Goal: Use online tool/utility: Utilize a website feature to perform a specific function

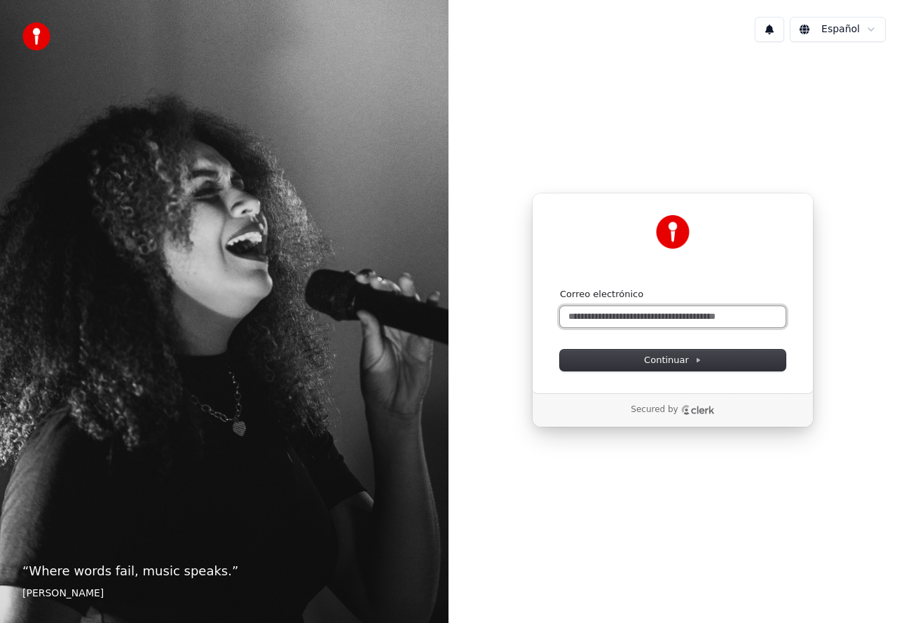
click at [598, 317] on input "Correo electrónico" at bounding box center [673, 316] width 226 height 21
click at [577, 317] on input "******" at bounding box center [673, 316] width 226 height 21
click at [602, 322] on input "*****" at bounding box center [673, 316] width 226 height 21
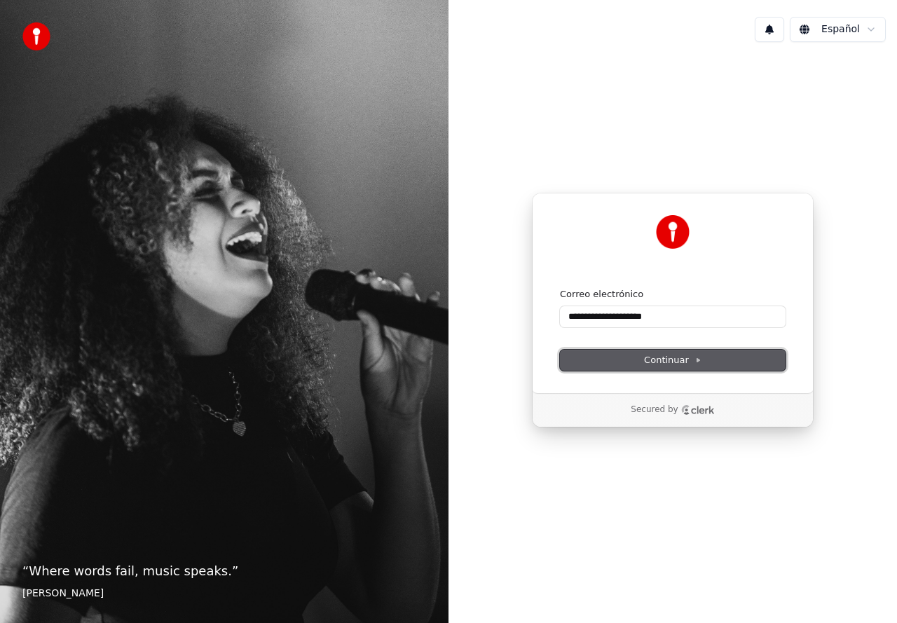
click at [673, 359] on span "Continuar" at bounding box center [672, 360] width 57 height 13
type input "**********"
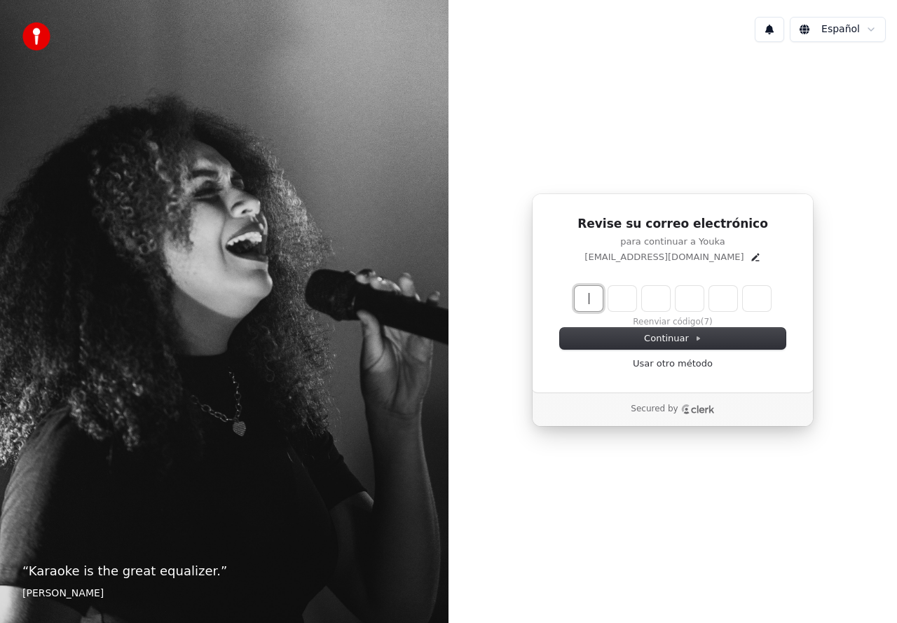
click at [585, 306] on input "Enter verification code" at bounding box center [687, 298] width 224 height 25
type input "******"
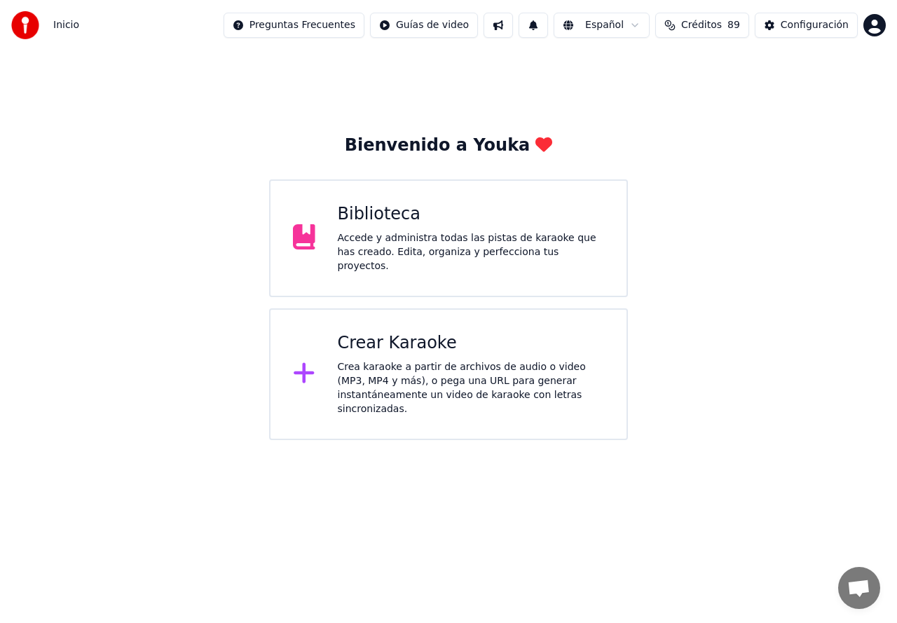
click at [357, 360] on div "Crea karaoke a partir de archivos de audio o video (MP3, MP4 y más), o pega una…" at bounding box center [471, 388] width 267 height 56
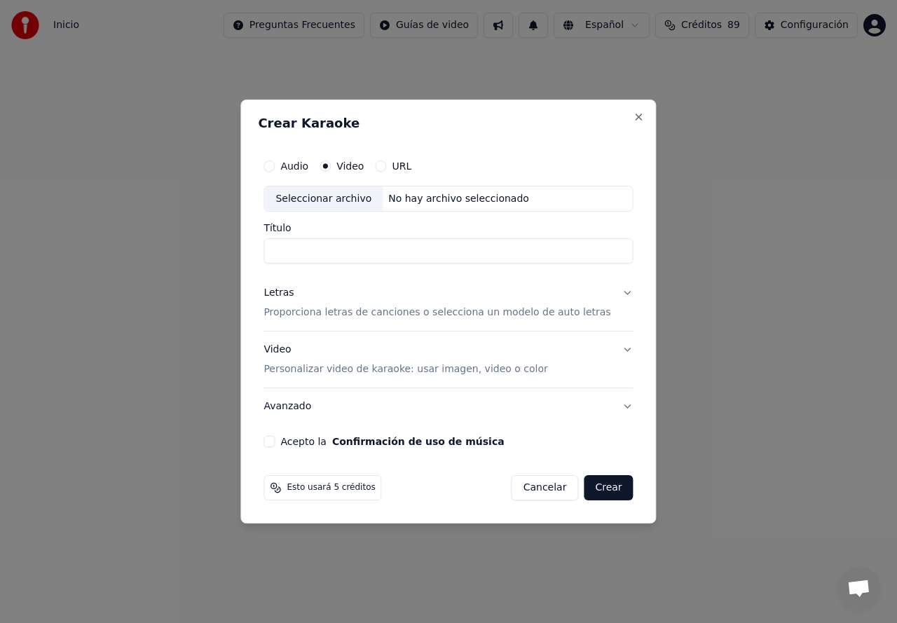
click at [341, 203] on div "Seleccionar archivo" at bounding box center [323, 198] width 118 height 25
click at [324, 198] on div "Seleccionar archivo" at bounding box center [323, 198] width 118 height 25
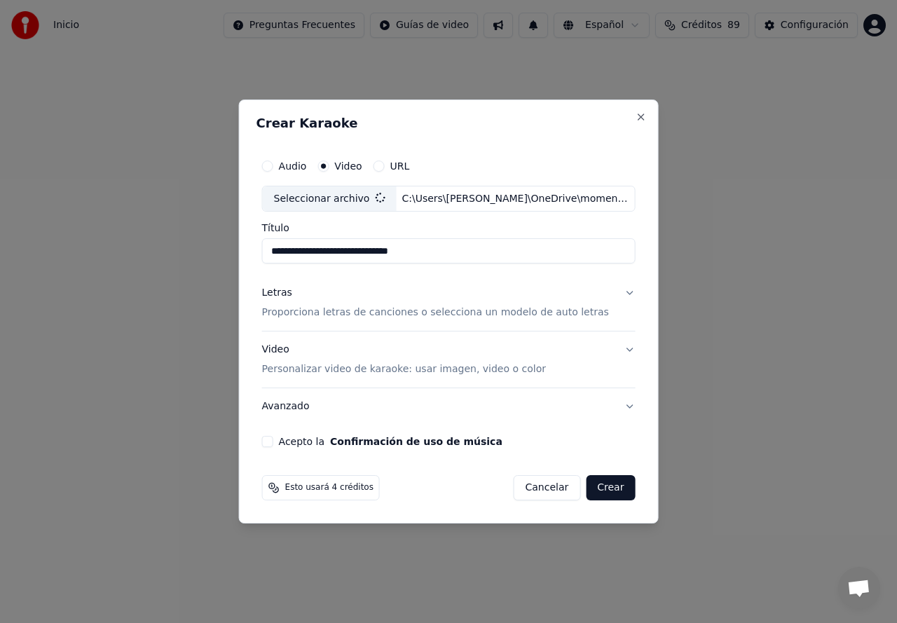
type input "**********"
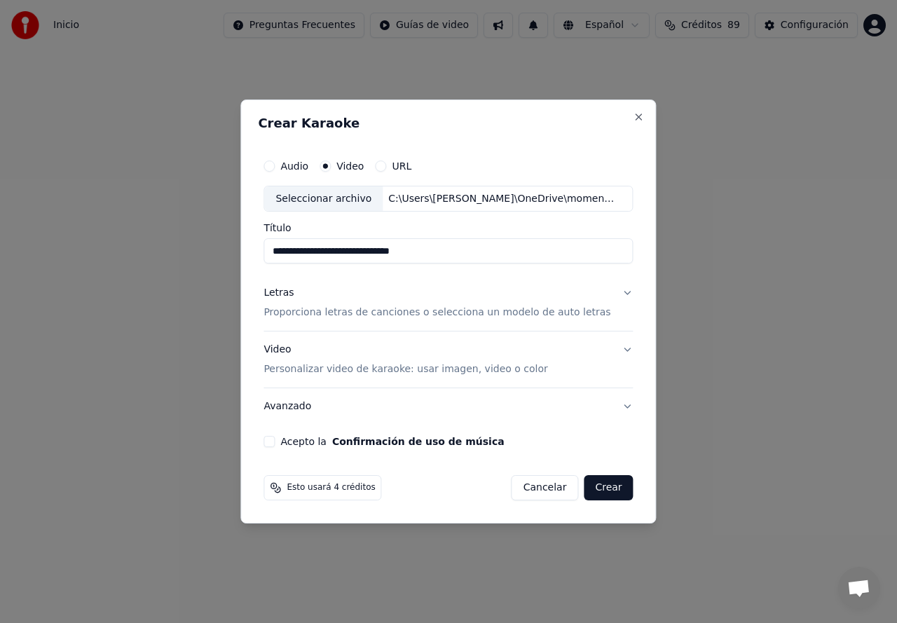
click at [332, 198] on div "Seleccionar archivo" at bounding box center [323, 198] width 118 height 25
click at [308, 252] on input "**********" at bounding box center [447, 251] width 369 height 25
click at [464, 257] on input "**********" at bounding box center [447, 251] width 369 height 25
click at [308, 303] on div "Letras Proporciona letras de canciones o selecciona un modelo de auto letras" at bounding box center [436, 304] width 347 height 34
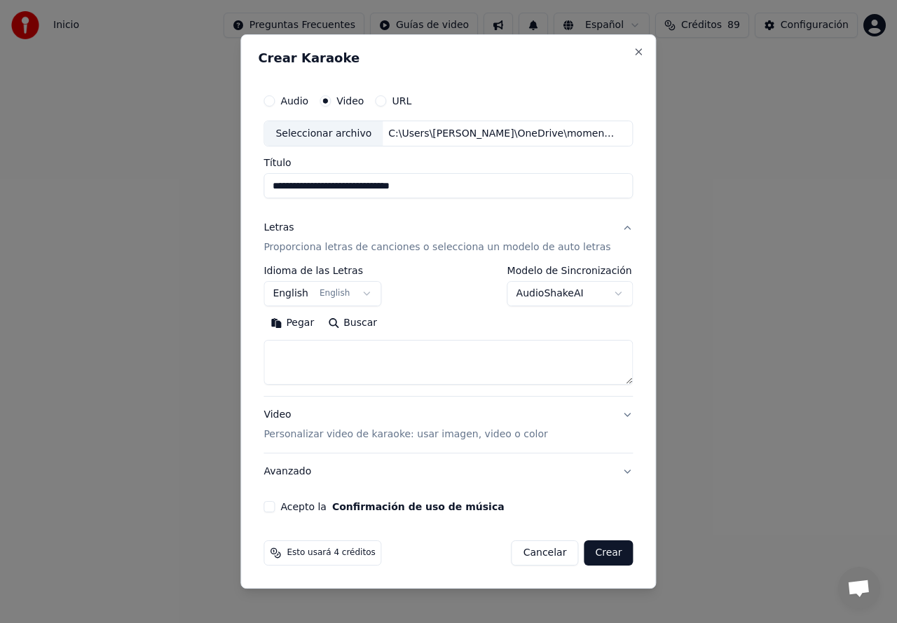
click at [299, 352] on textarea at bounding box center [447, 363] width 369 height 45
paste textarea "**********"
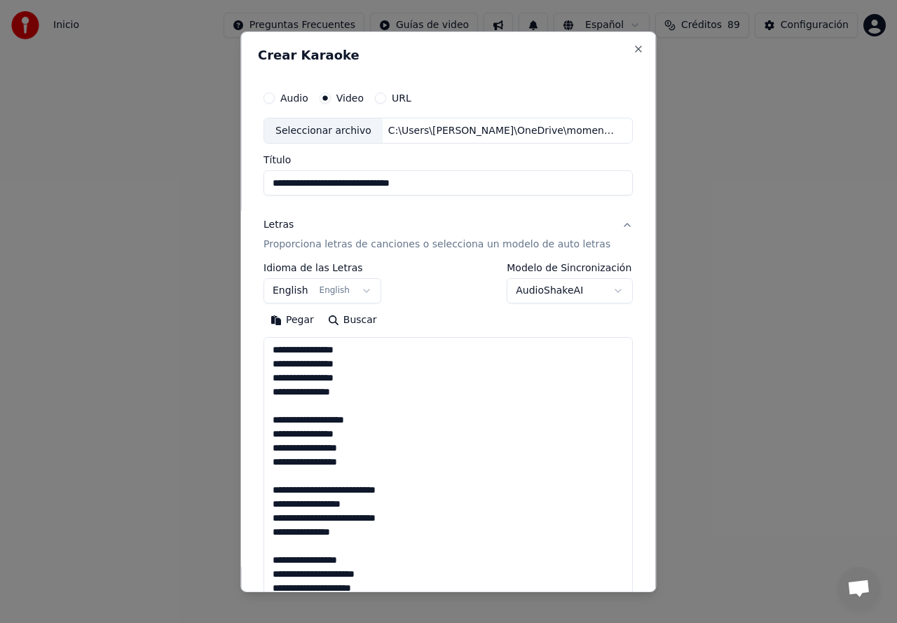
scroll to position [369, 0]
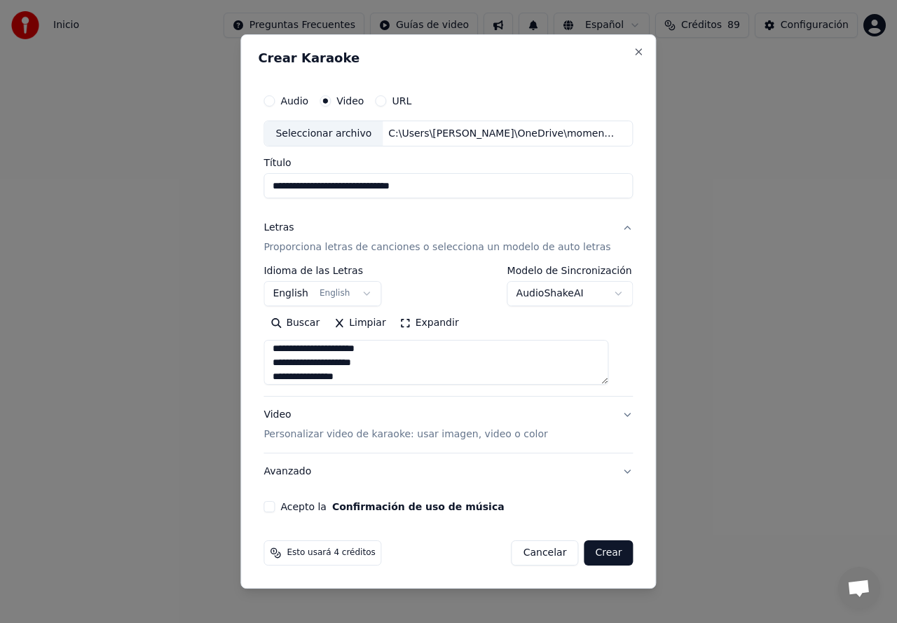
type textarea "**********"
click at [299, 296] on body "**********" at bounding box center [448, 220] width 897 height 440
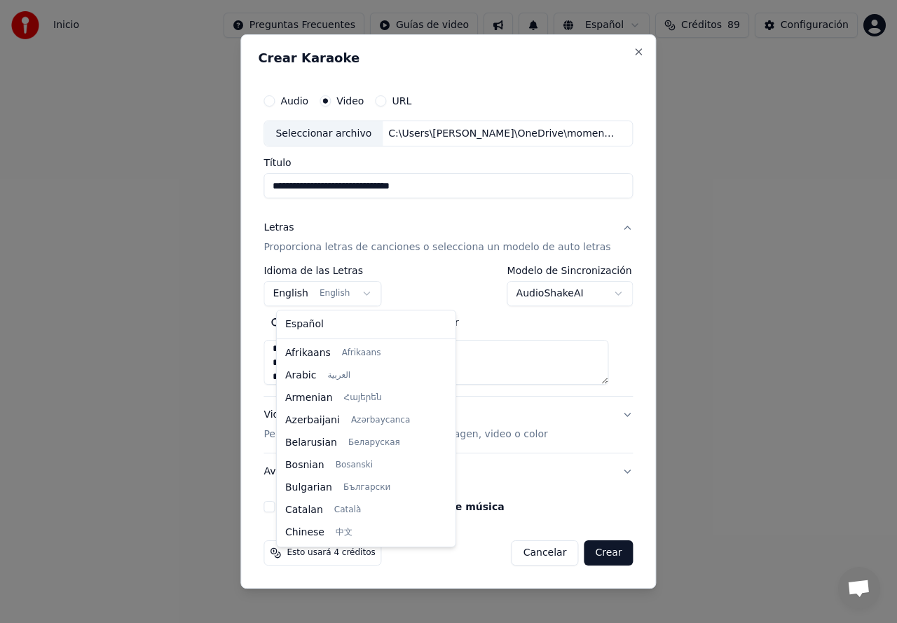
scroll to position [112, 0]
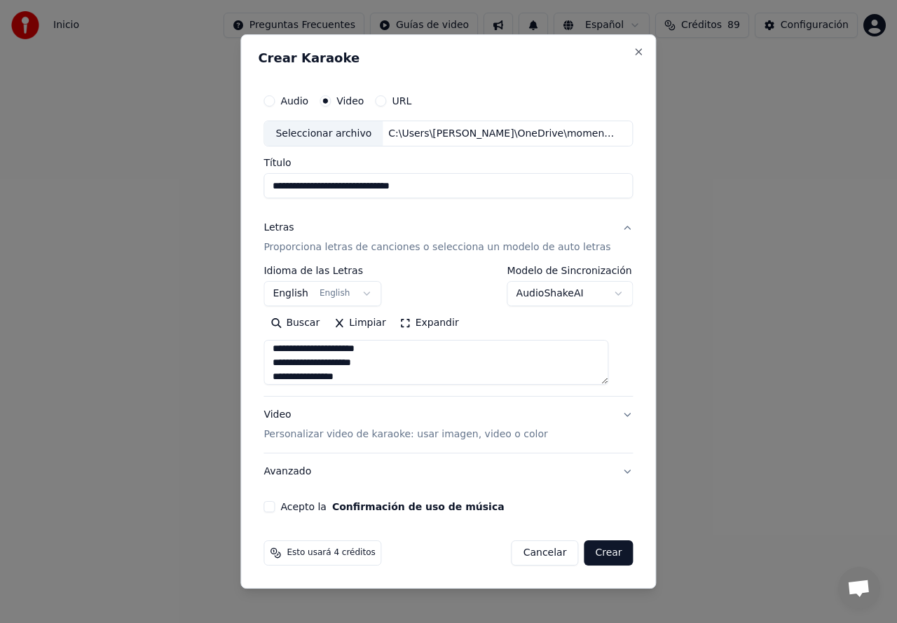
click at [288, 439] on p "Personalizar video de karaoke: usar imagen, video o color" at bounding box center [405, 434] width 284 height 14
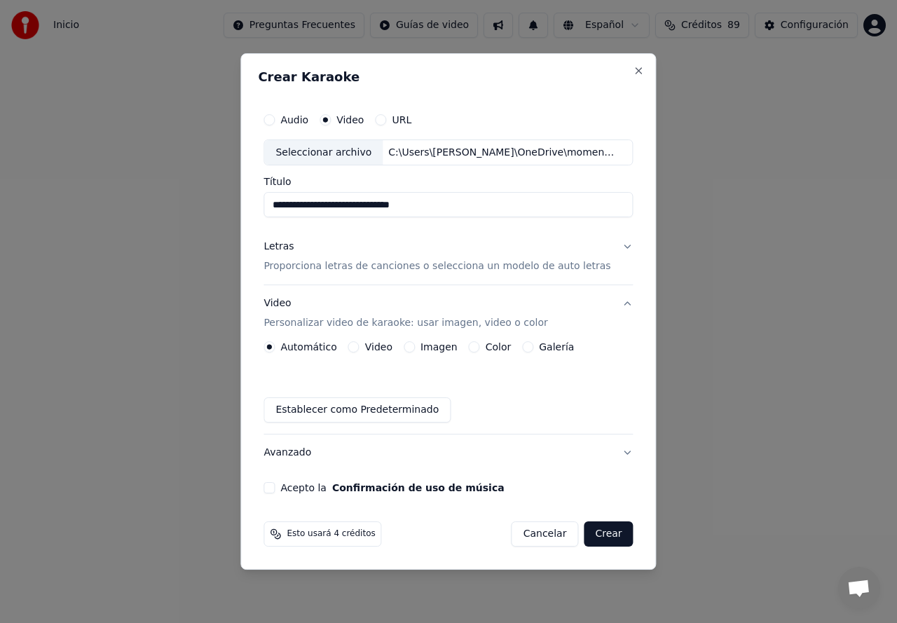
click at [529, 350] on button "Galería" at bounding box center [527, 346] width 11 height 11
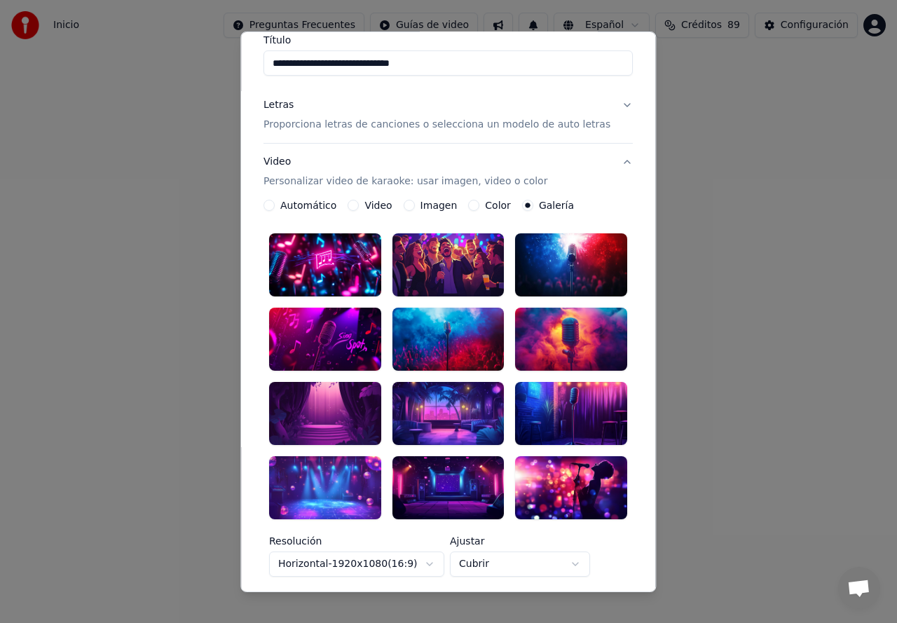
scroll to position [140, 0]
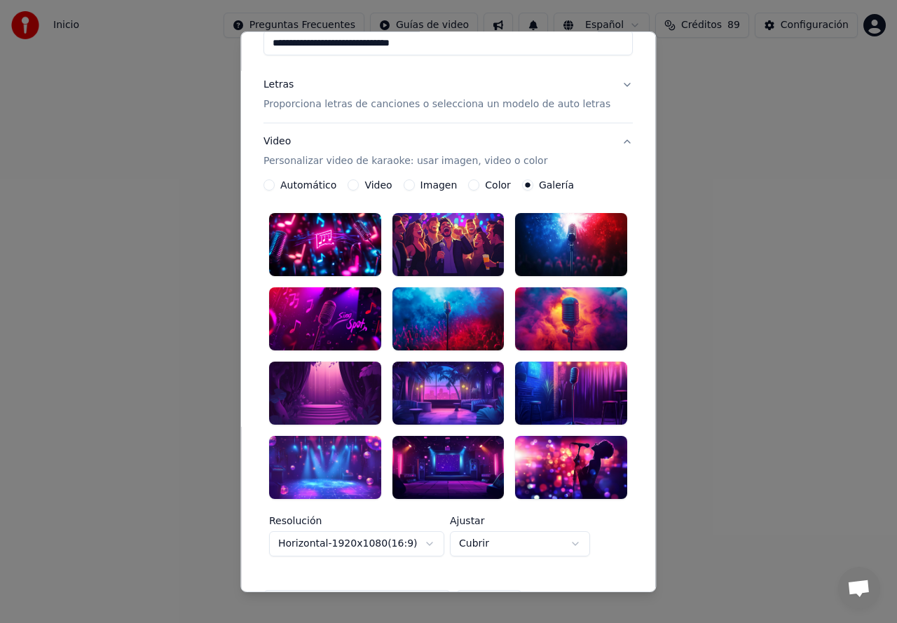
click at [323, 459] on div at bounding box center [325, 467] width 112 height 63
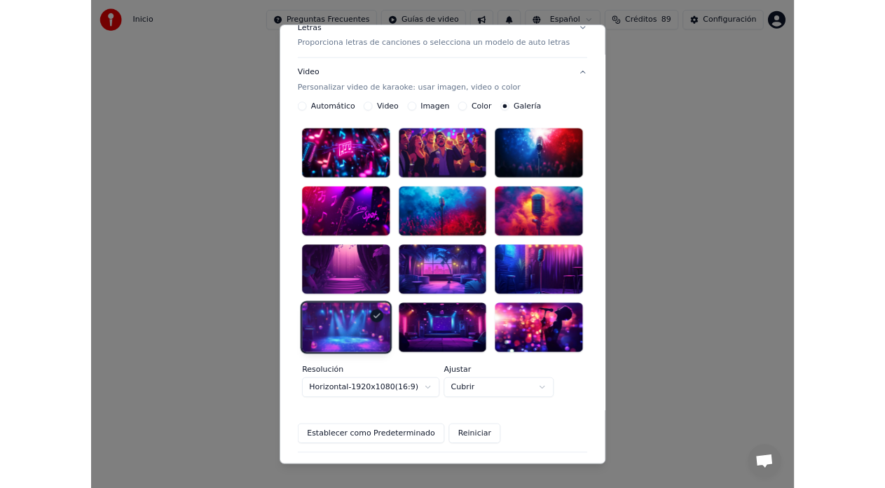
scroll to position [280, 0]
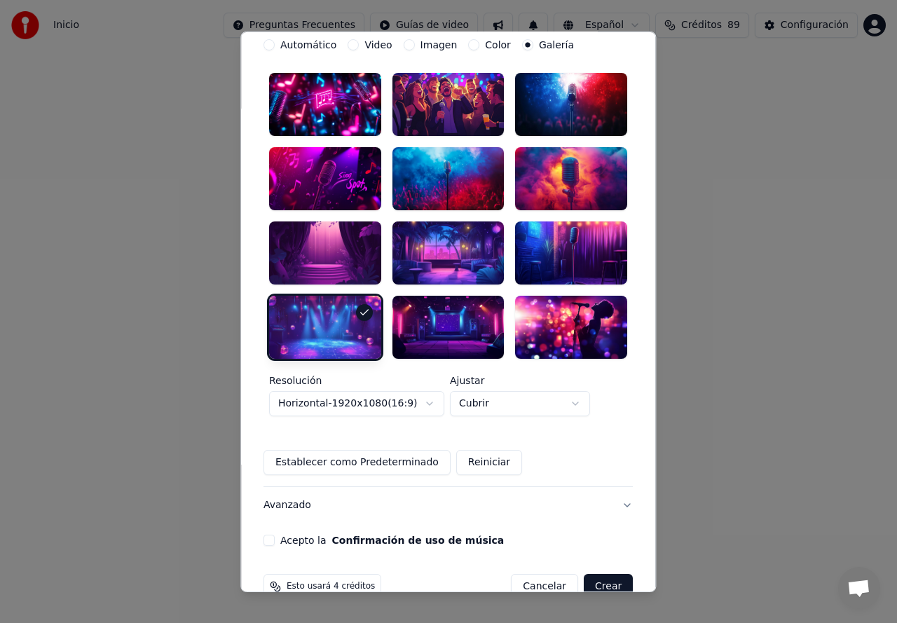
click at [275, 535] on button "Acepto la Confirmación de uso de música" at bounding box center [268, 540] width 11 height 11
click at [605, 574] on button "Crear" at bounding box center [608, 586] width 49 height 25
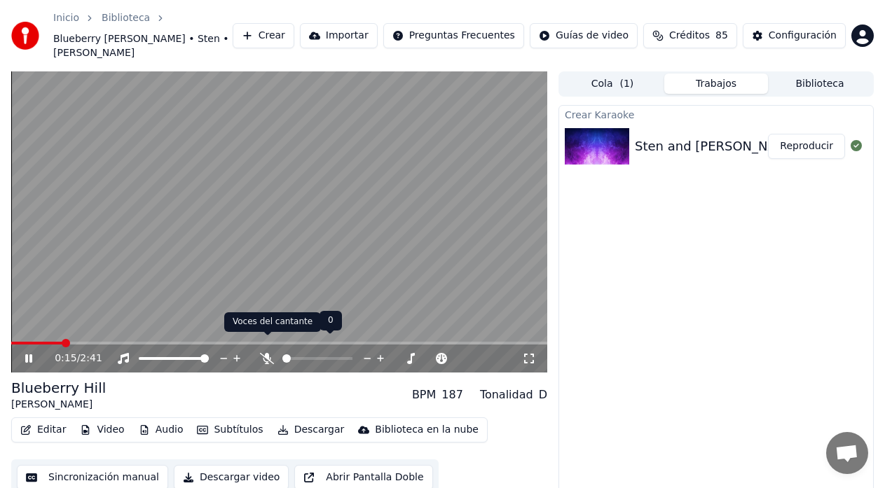
click at [266, 353] on icon at bounding box center [267, 358] width 14 height 11
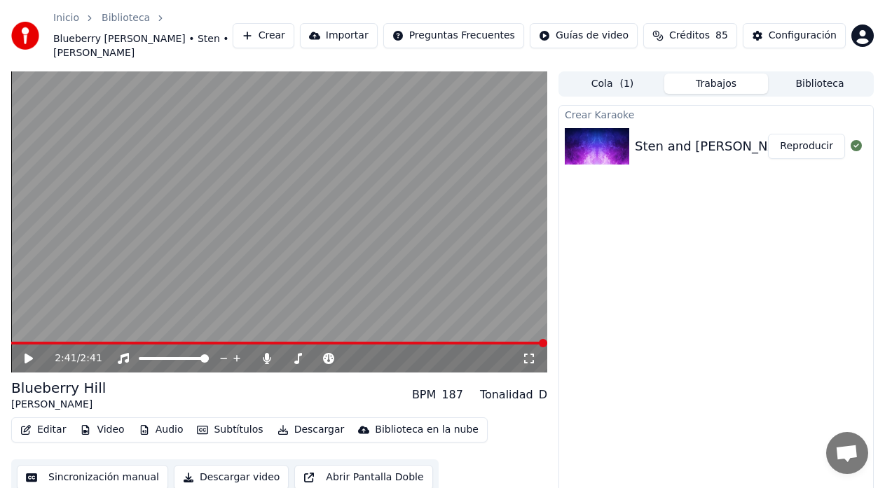
click at [29, 354] on icon at bounding box center [29, 359] width 8 height 10
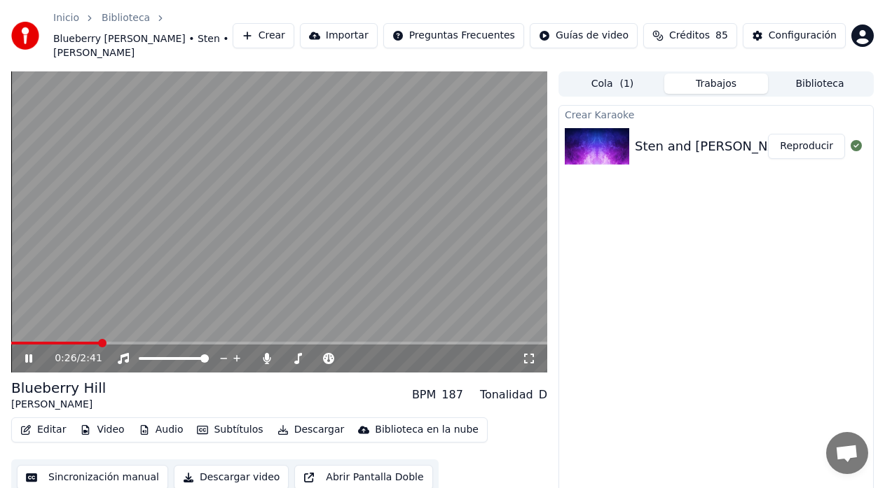
click at [273, 245] on video at bounding box center [279, 221] width 536 height 301
click at [399, 244] on video at bounding box center [279, 221] width 536 height 301
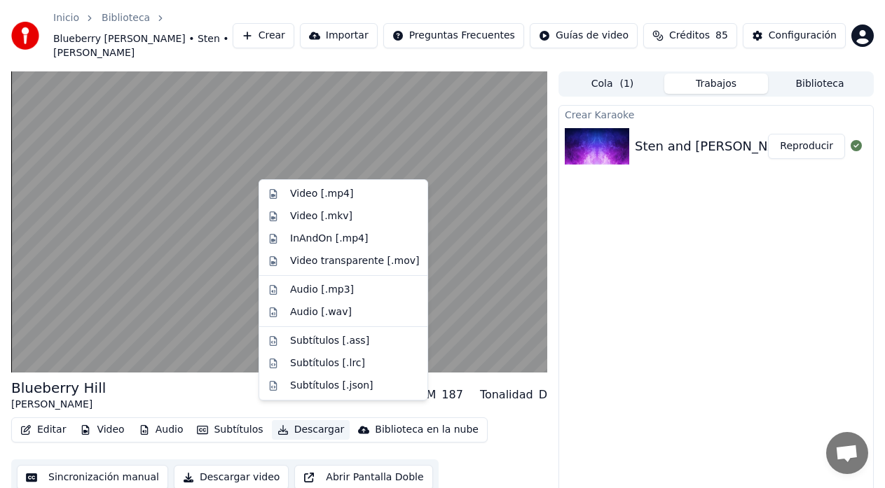
click at [293, 420] on button "Descargar" at bounding box center [311, 430] width 78 height 20
click at [298, 192] on div "Video [.mp4]" at bounding box center [321, 194] width 63 height 14
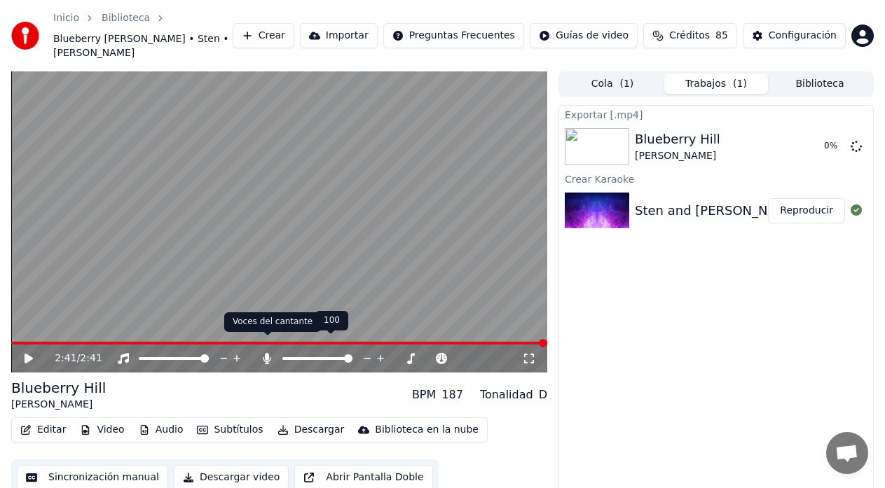
click at [266, 353] on icon at bounding box center [267, 358] width 8 height 11
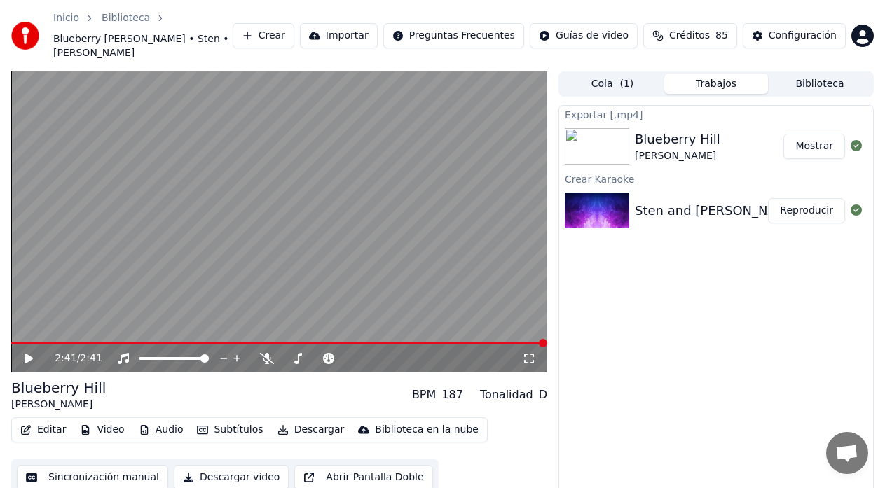
click at [114, 420] on button "Video" at bounding box center [101, 430] width 55 height 20
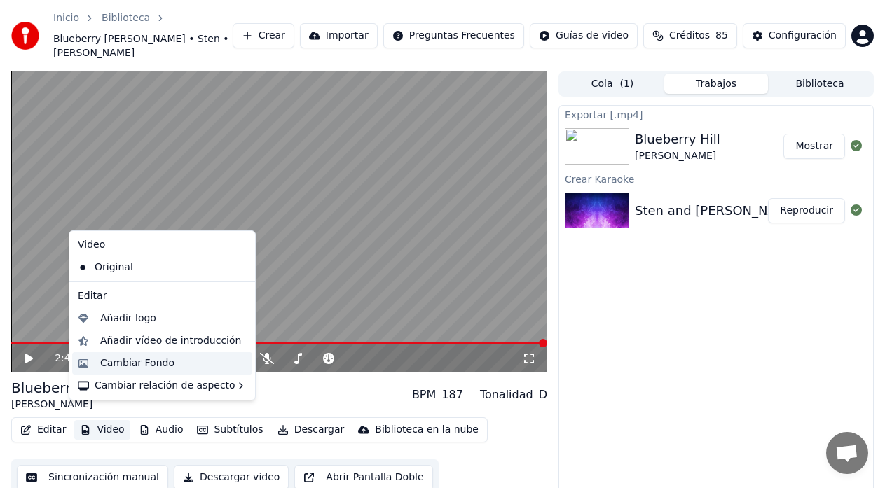
click at [128, 365] on div "Cambiar Fondo" at bounding box center [137, 364] width 74 height 14
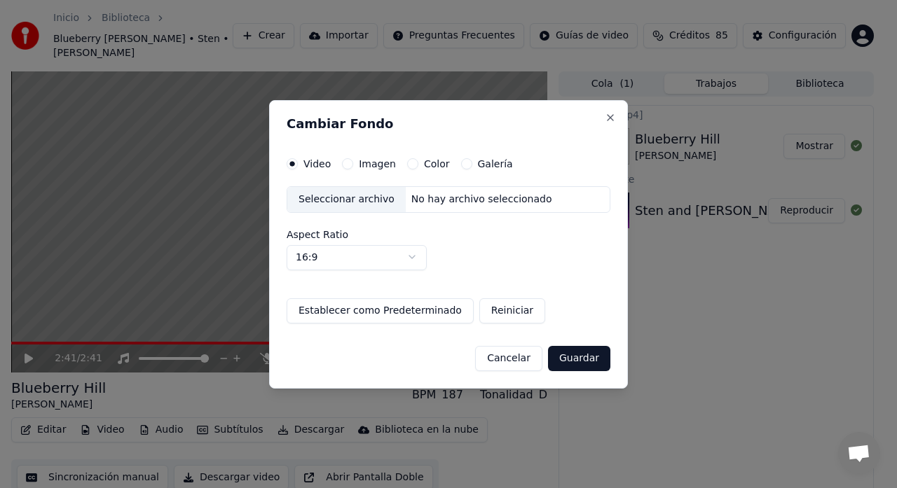
click at [350, 166] on button "Imagen" at bounding box center [347, 163] width 11 height 11
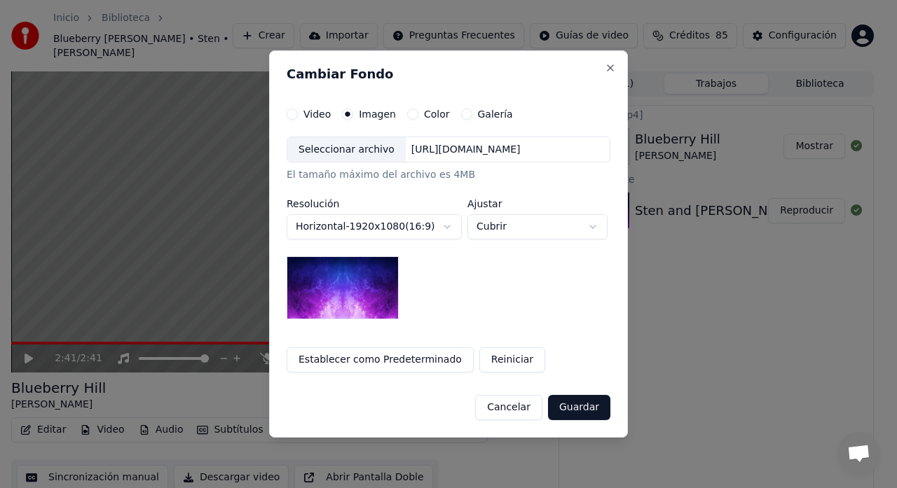
click at [322, 153] on div "Seleccionar archivo" at bounding box center [346, 149] width 118 height 25
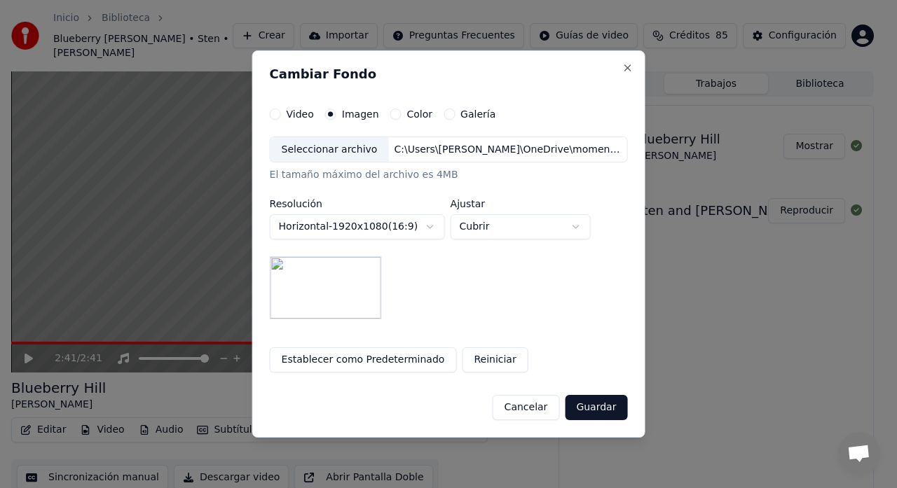
click at [588, 407] on button "Guardar" at bounding box center [596, 407] width 62 height 25
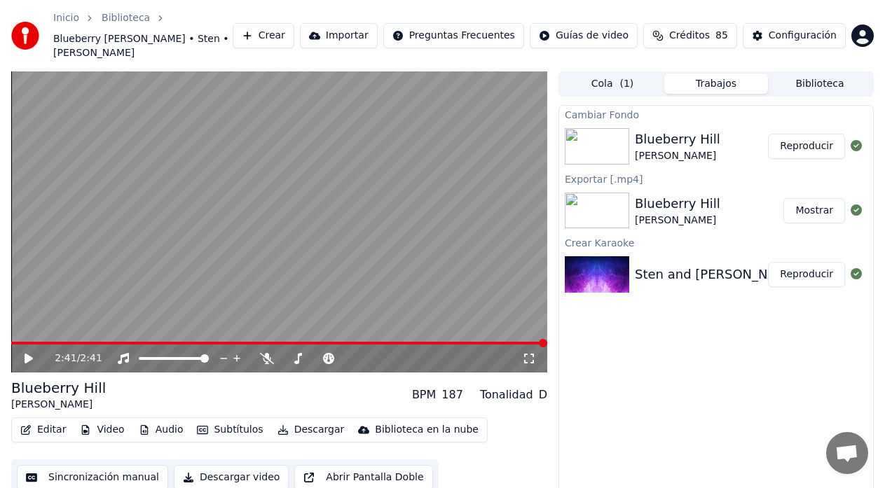
click at [813, 134] on button "Reproducir" at bounding box center [806, 146] width 77 height 25
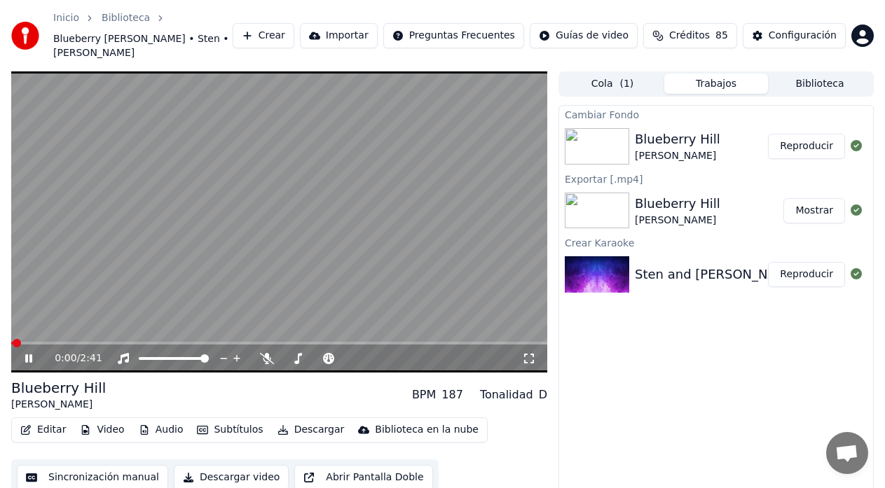
click at [114, 420] on button "Video" at bounding box center [101, 430] width 55 height 20
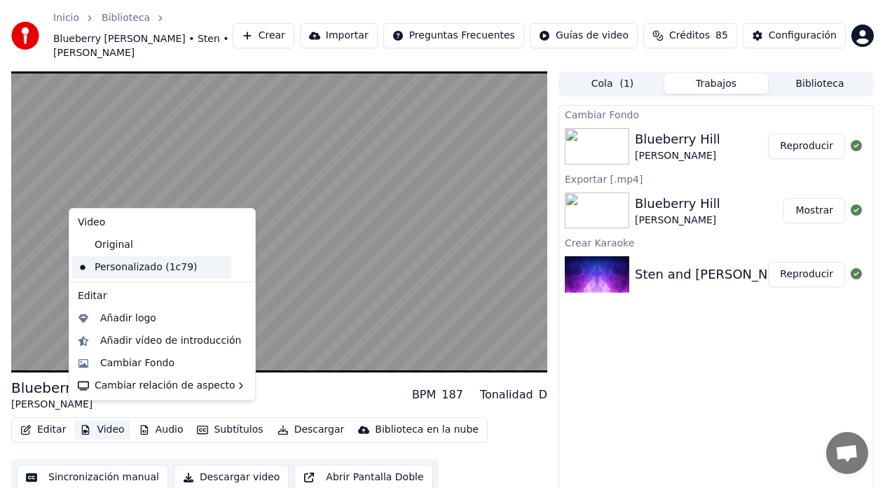
click at [132, 266] on div "Personalizado (1c79)" at bounding box center [151, 267] width 159 height 22
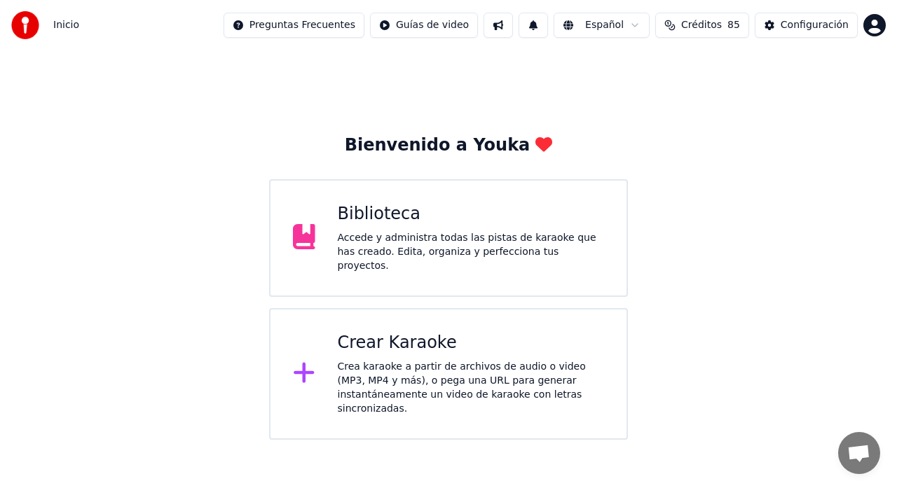
click at [441, 238] on div "Accede y administra todas las pistas de karaoke que has creado. Edita, organiza…" at bounding box center [471, 252] width 267 height 42
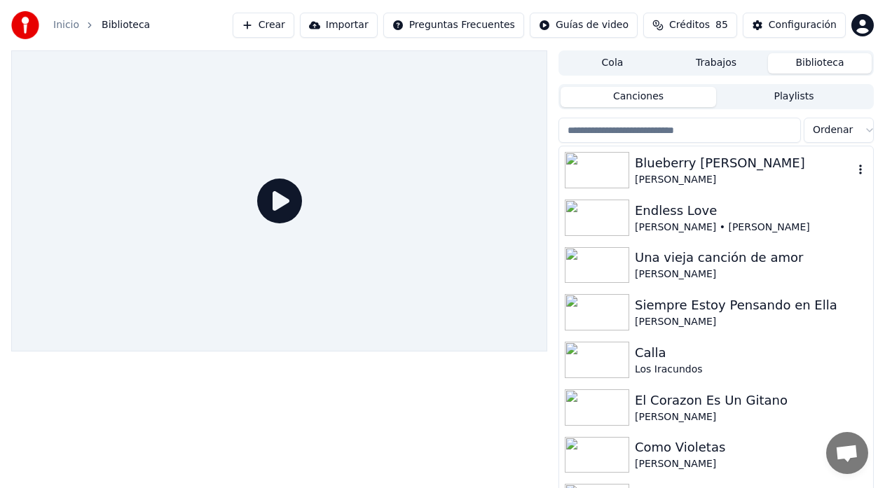
click at [689, 175] on div "[PERSON_NAME]" at bounding box center [744, 180] width 219 height 14
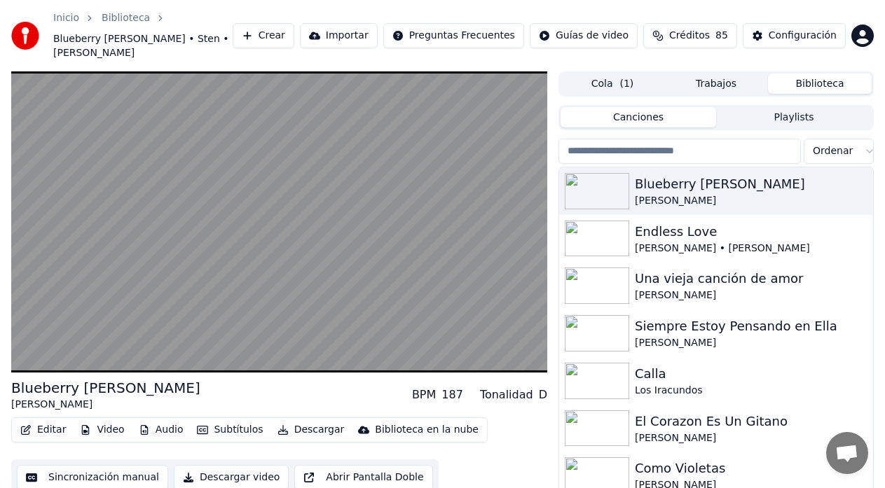
click at [295, 421] on button "Descargar" at bounding box center [311, 430] width 78 height 20
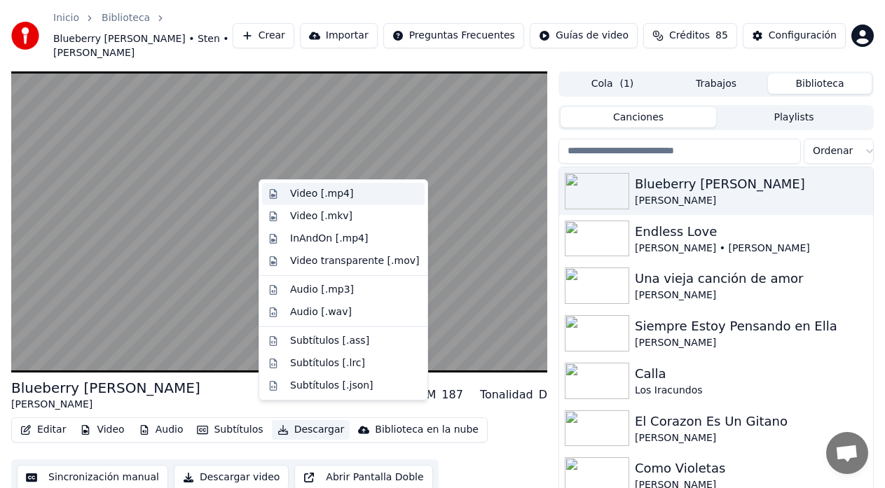
click at [301, 197] on div "Video [.mp4]" at bounding box center [321, 194] width 63 height 14
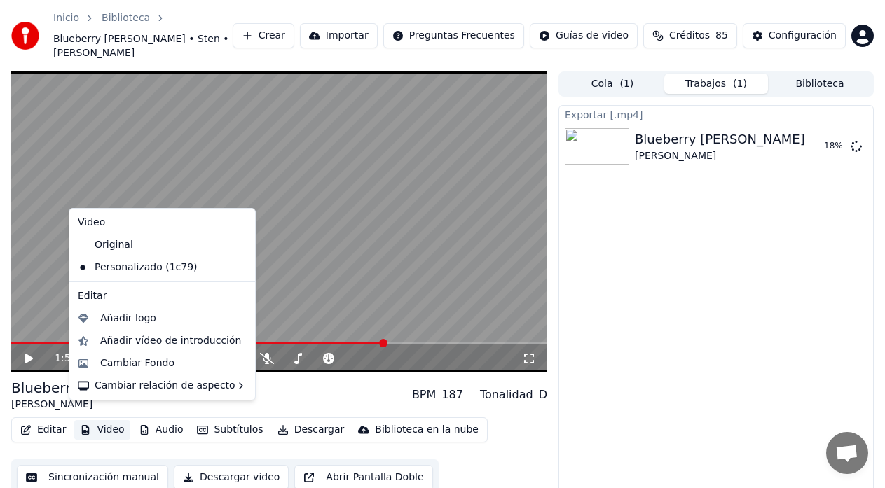
click at [104, 421] on button "Video" at bounding box center [101, 430] width 55 height 20
click at [142, 364] on div "Cambiar Fondo" at bounding box center [137, 364] width 74 height 14
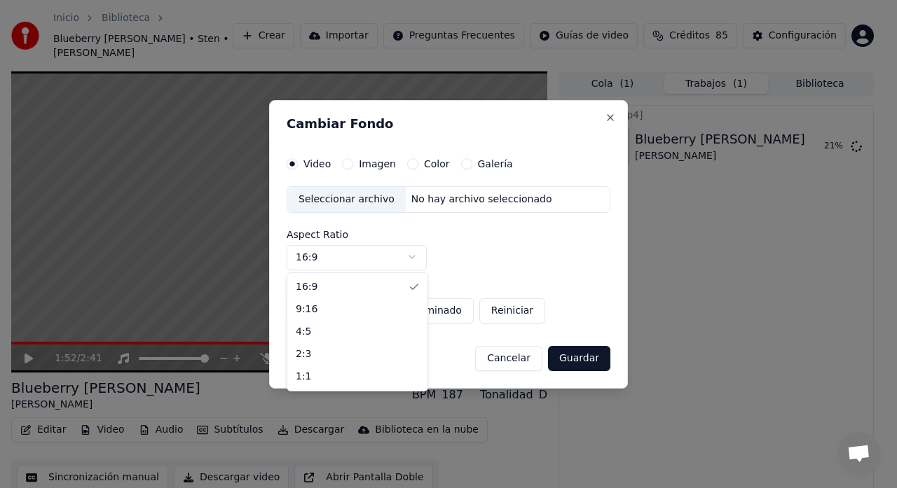
click at [418, 258] on body "Inicio Biblioteca Blueberry Hill • Sten • Stanley Crear Importar Preguntas Frec…" at bounding box center [442, 244] width 885 height 488
click at [467, 245] on body "Inicio Biblioteca Blueberry Hill • Sten • Stanley Crear Importar Preguntas Frec…" at bounding box center [442, 244] width 885 height 488
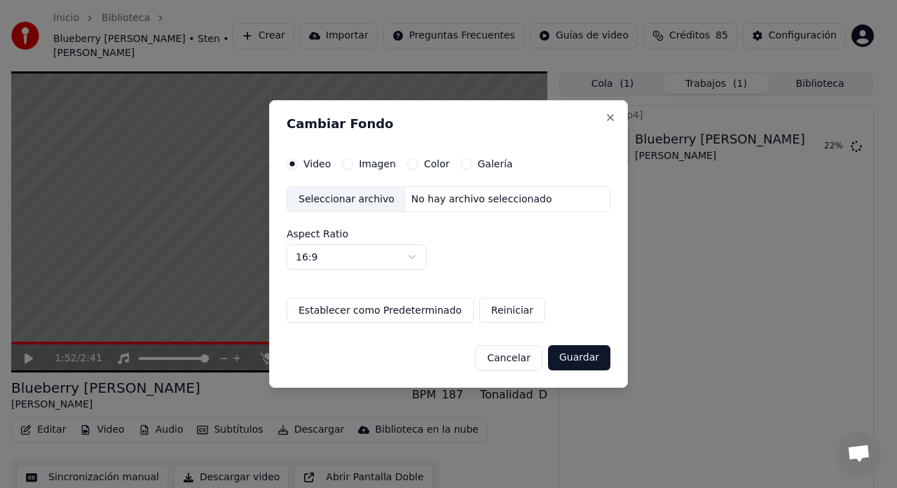
click at [349, 167] on button "Imagen" at bounding box center [347, 163] width 11 height 11
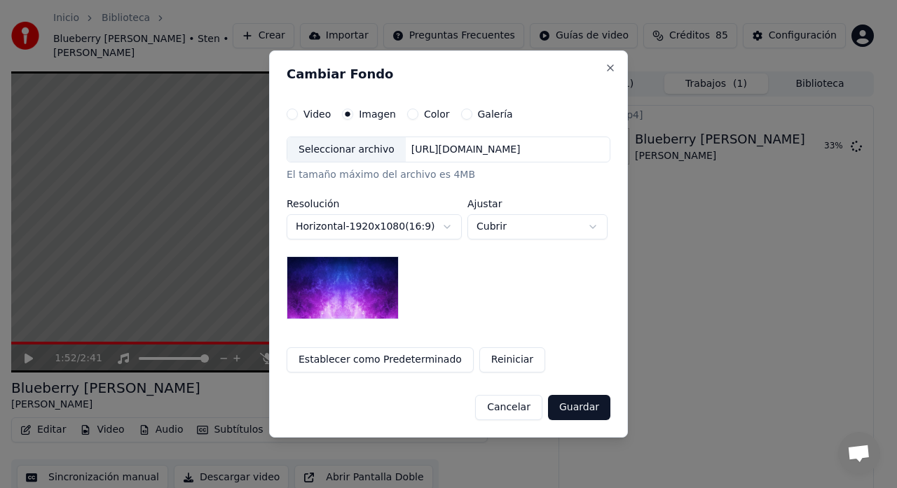
click at [323, 153] on div "Seleccionar archivo" at bounding box center [346, 149] width 118 height 25
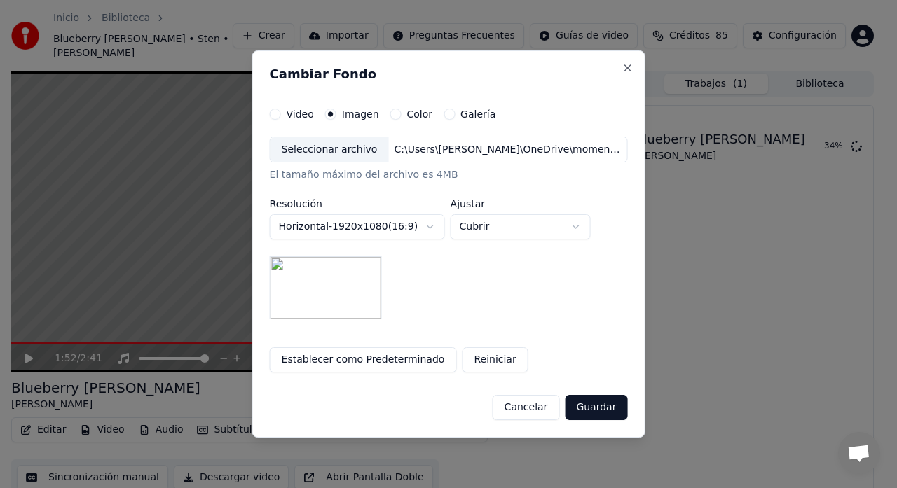
click at [594, 409] on button "Guardar" at bounding box center [596, 407] width 62 height 25
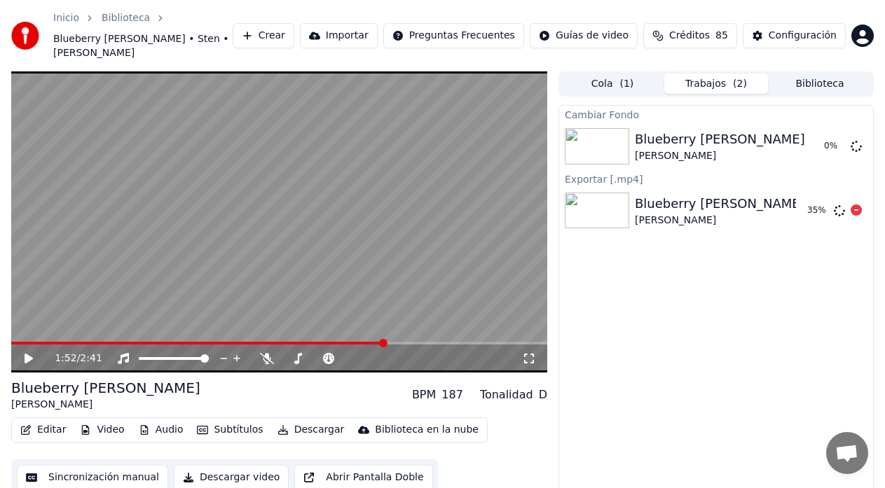
click at [857, 205] on icon at bounding box center [856, 210] width 11 height 11
click at [856, 205] on icon at bounding box center [856, 210] width 11 height 11
click at [717, 294] on div "Cambiar Fondo Blueberry Hill Sten • Stanley 0 % Exportar [.mp4] Blueberry Hill …" at bounding box center [715, 312] width 315 height 415
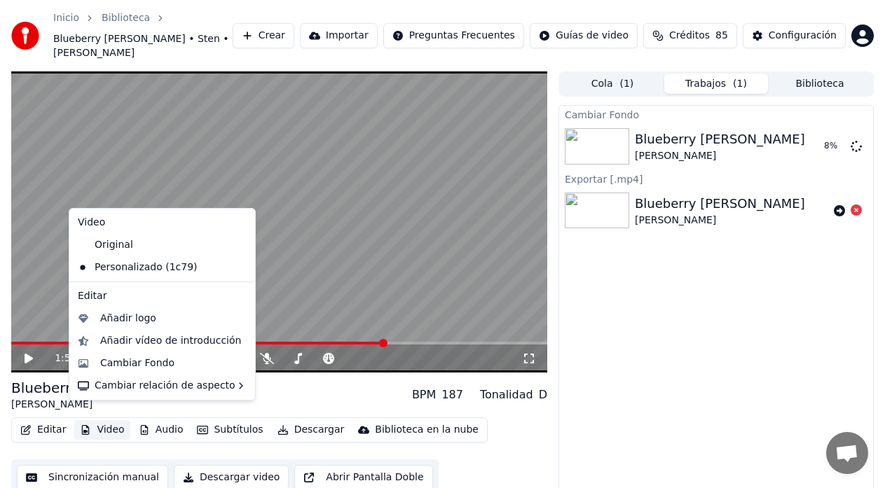
click at [116, 420] on button "Video" at bounding box center [101, 430] width 55 height 20
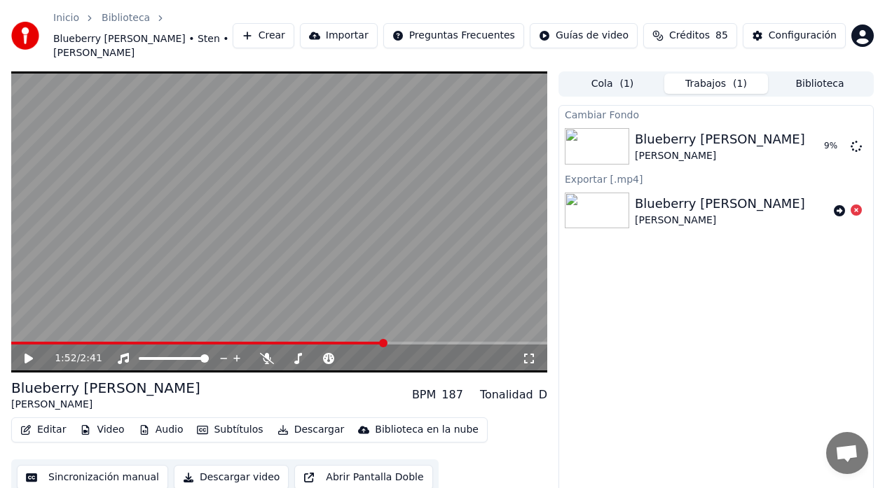
click at [685, 317] on div "Cambiar Fondo Blueberry Hill Sten • Stanley 9 % Exportar [.mp4] Blueberry Hill …" at bounding box center [715, 312] width 315 height 415
